Goal: Use online tool/utility

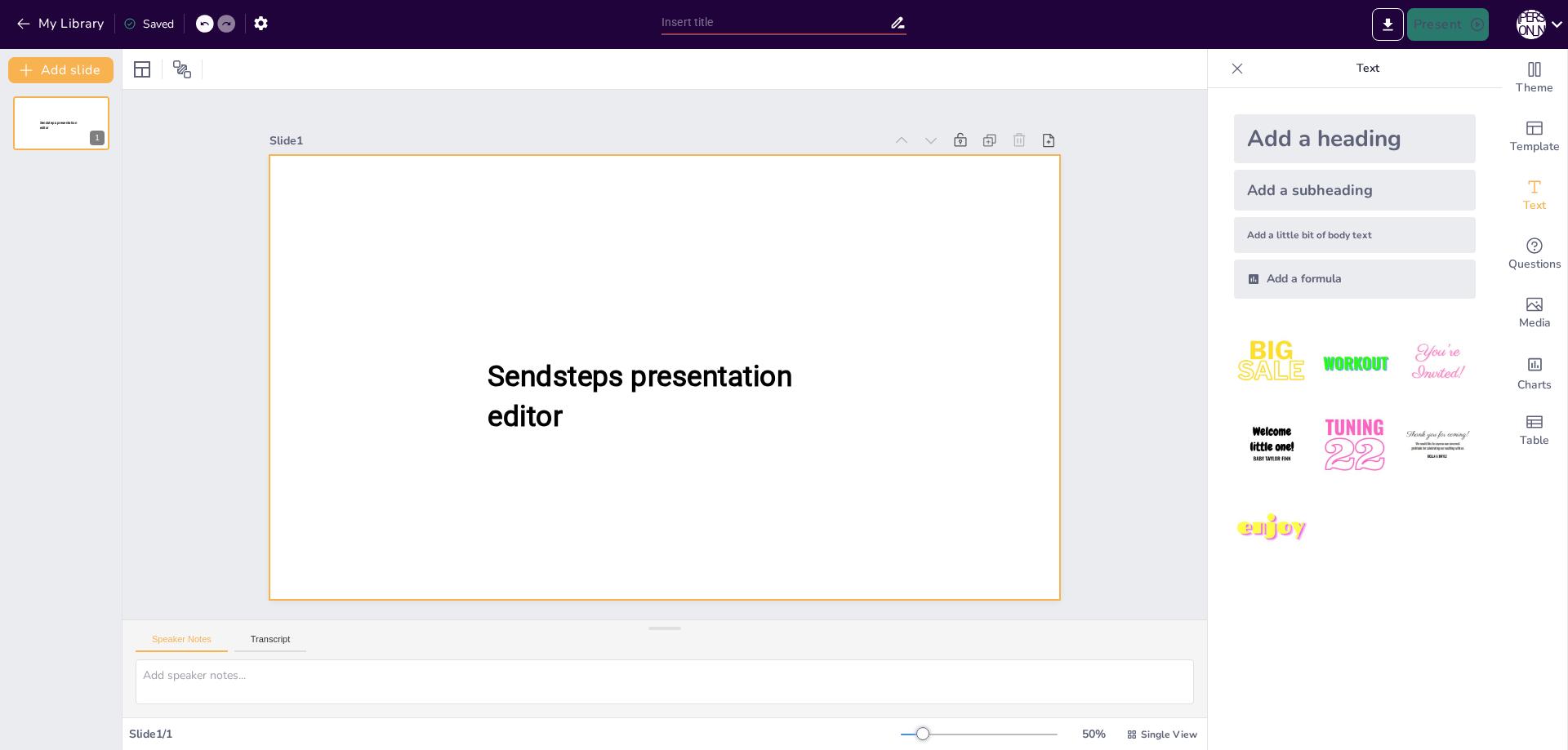
type input "New Sendsteps"
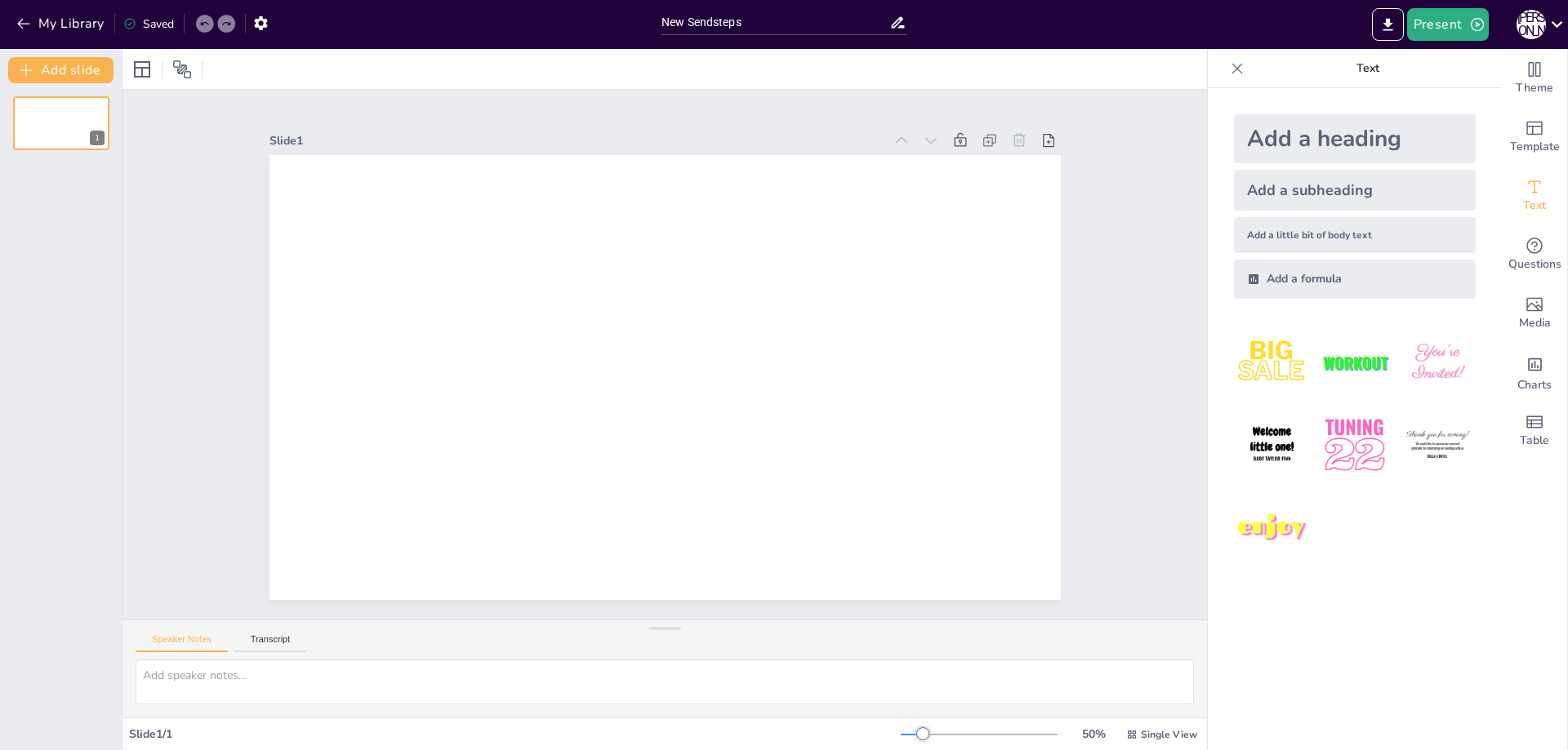
click at [1264, 358] on img at bounding box center [1272, 363] width 76 height 76
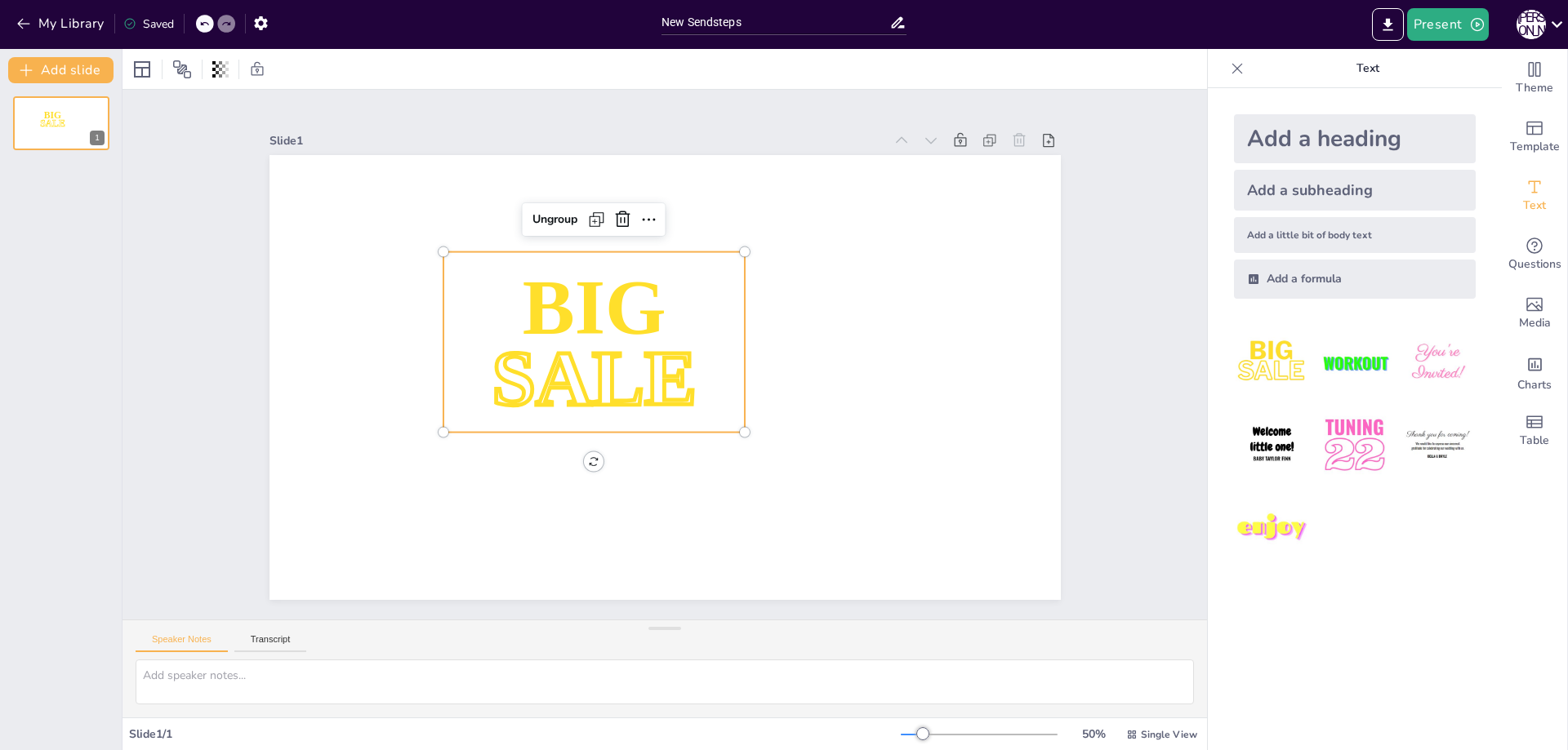
click at [1363, 360] on img at bounding box center [1355, 363] width 76 height 76
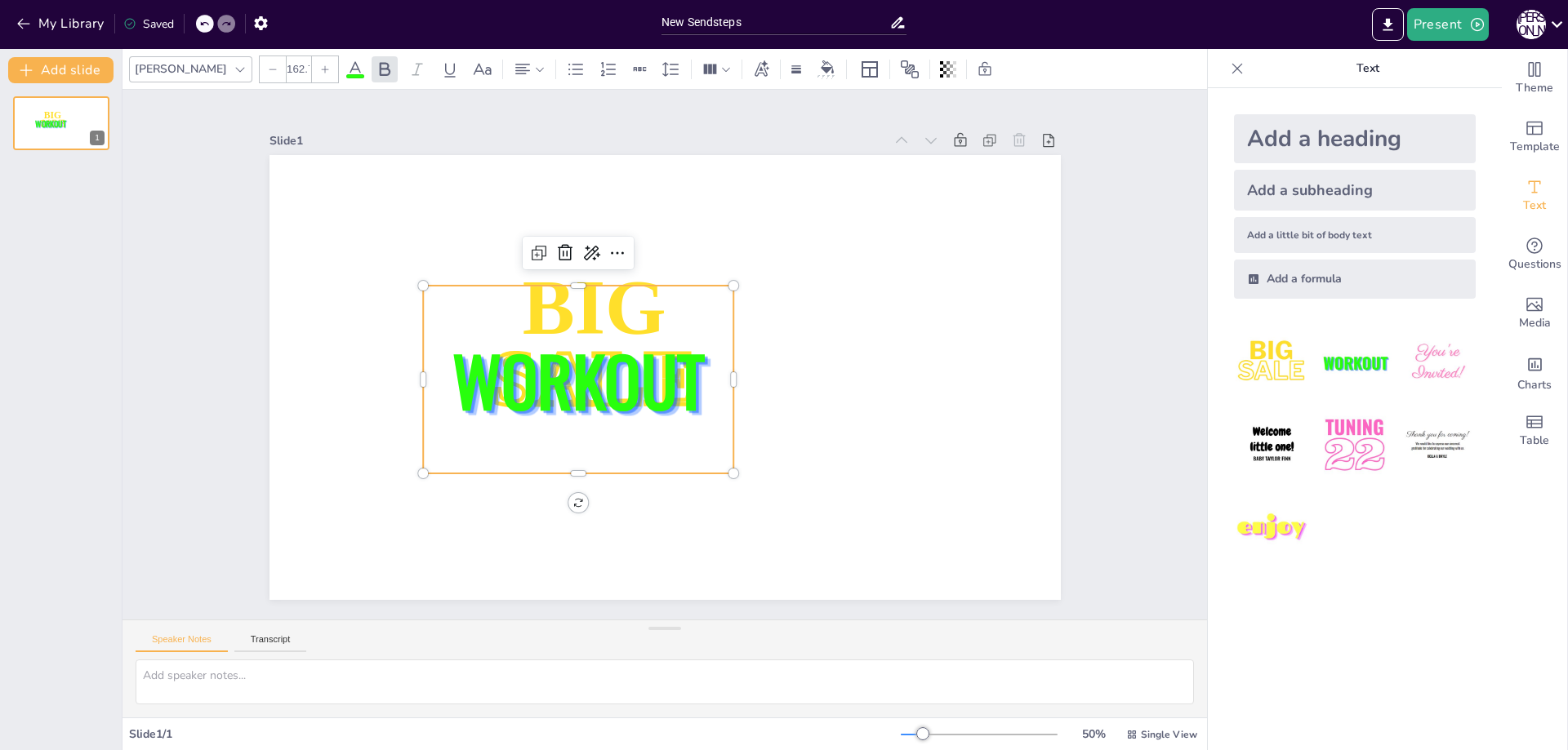
click at [1335, 492] on div at bounding box center [1355, 446] width 268 height 268
click at [1282, 533] on img at bounding box center [1272, 529] width 76 height 76
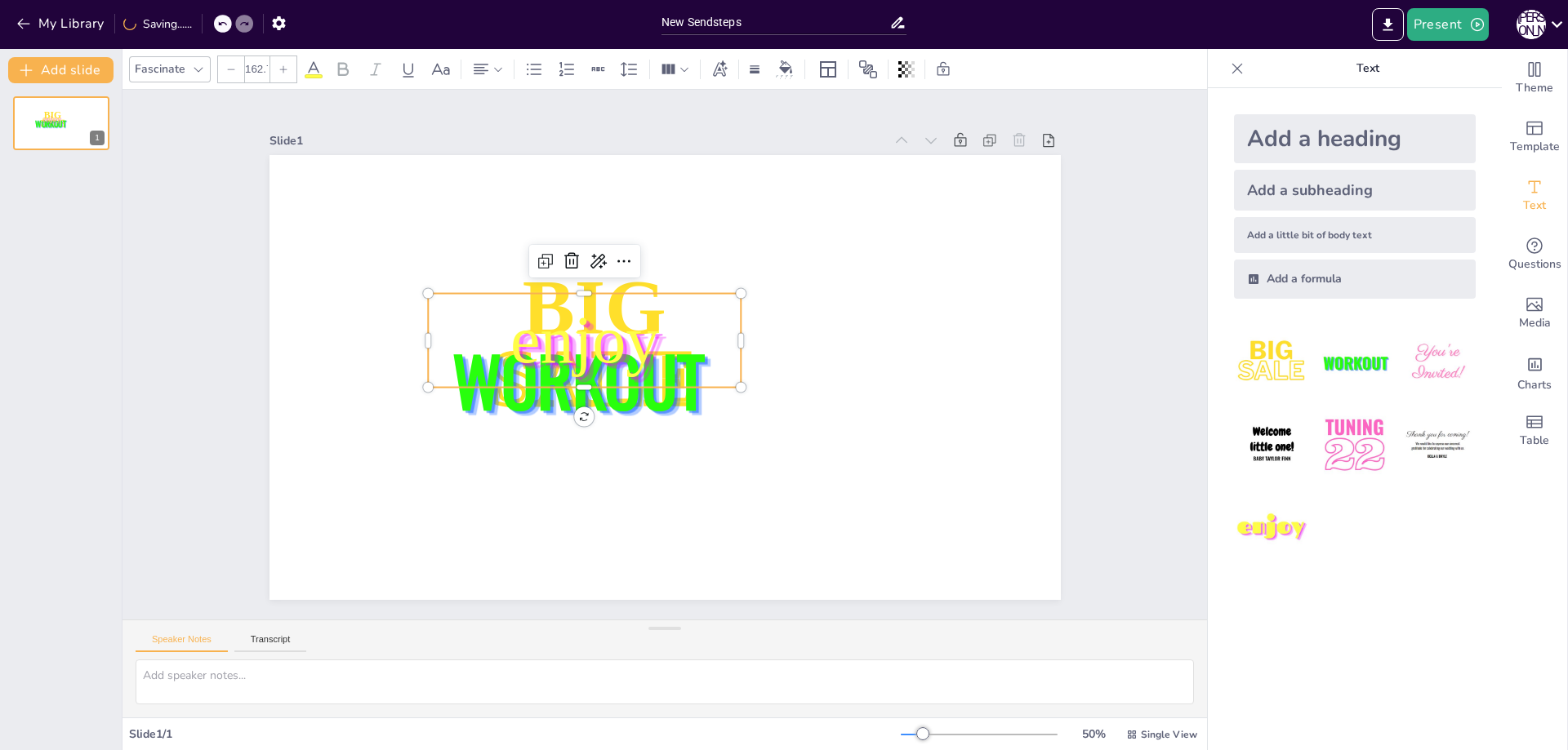
click at [1282, 533] on img at bounding box center [1272, 529] width 76 height 76
type input "162.7"
click at [1281, 418] on img at bounding box center [1272, 445] width 76 height 76
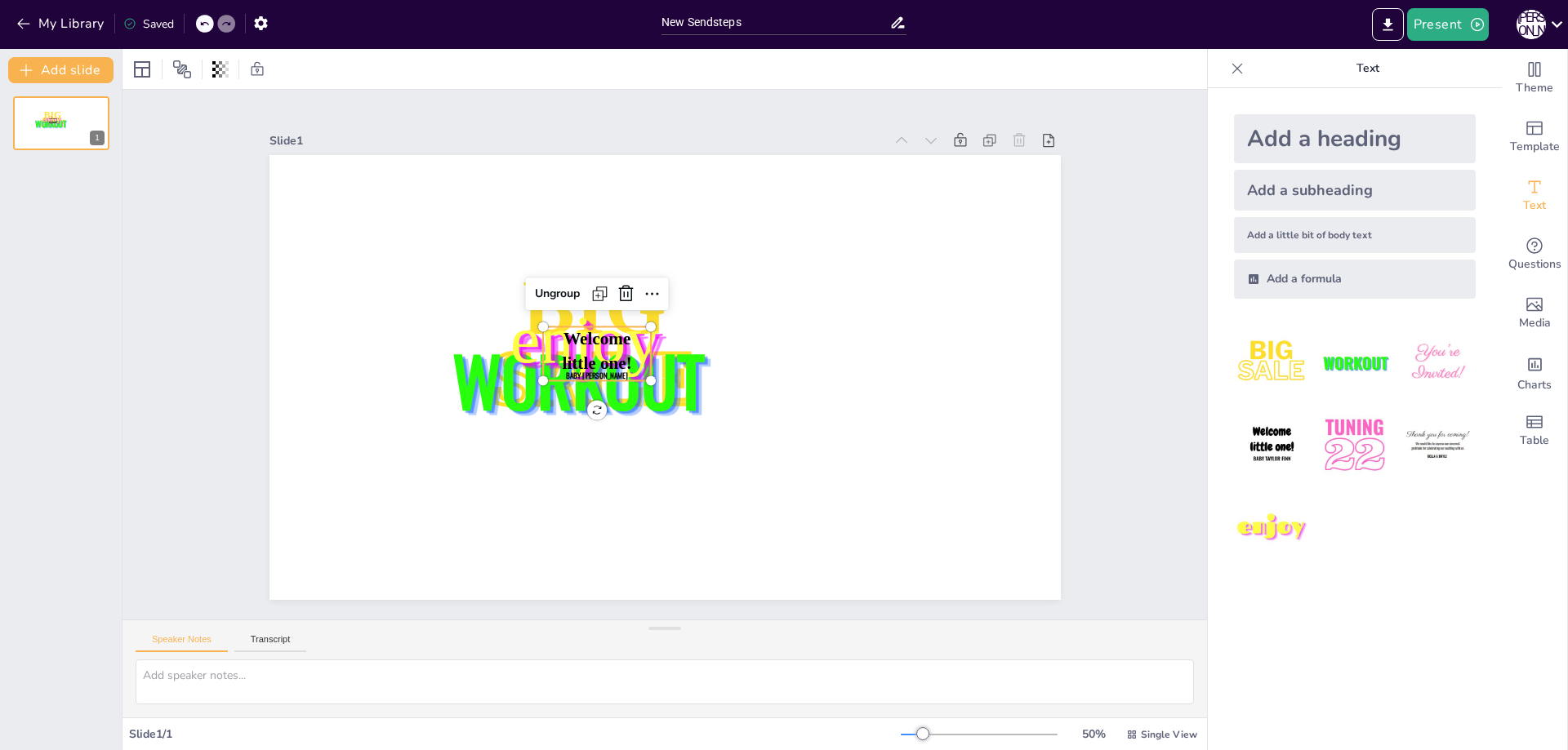
click at [1281, 418] on img at bounding box center [1272, 445] width 76 height 76
click at [1442, 460] on img at bounding box center [1438, 445] width 76 height 76
